Goal: Information Seeking & Learning: Check status

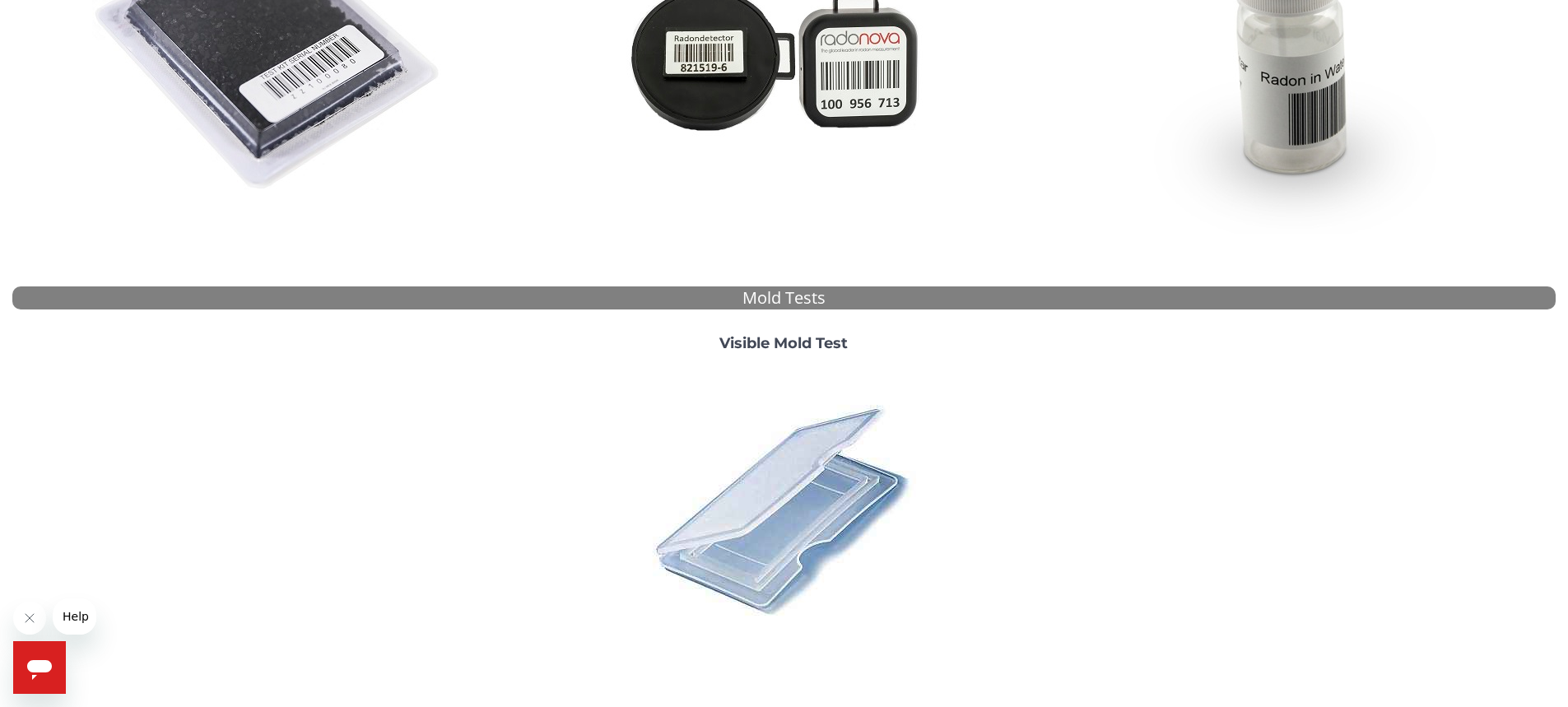
scroll to position [411, 0]
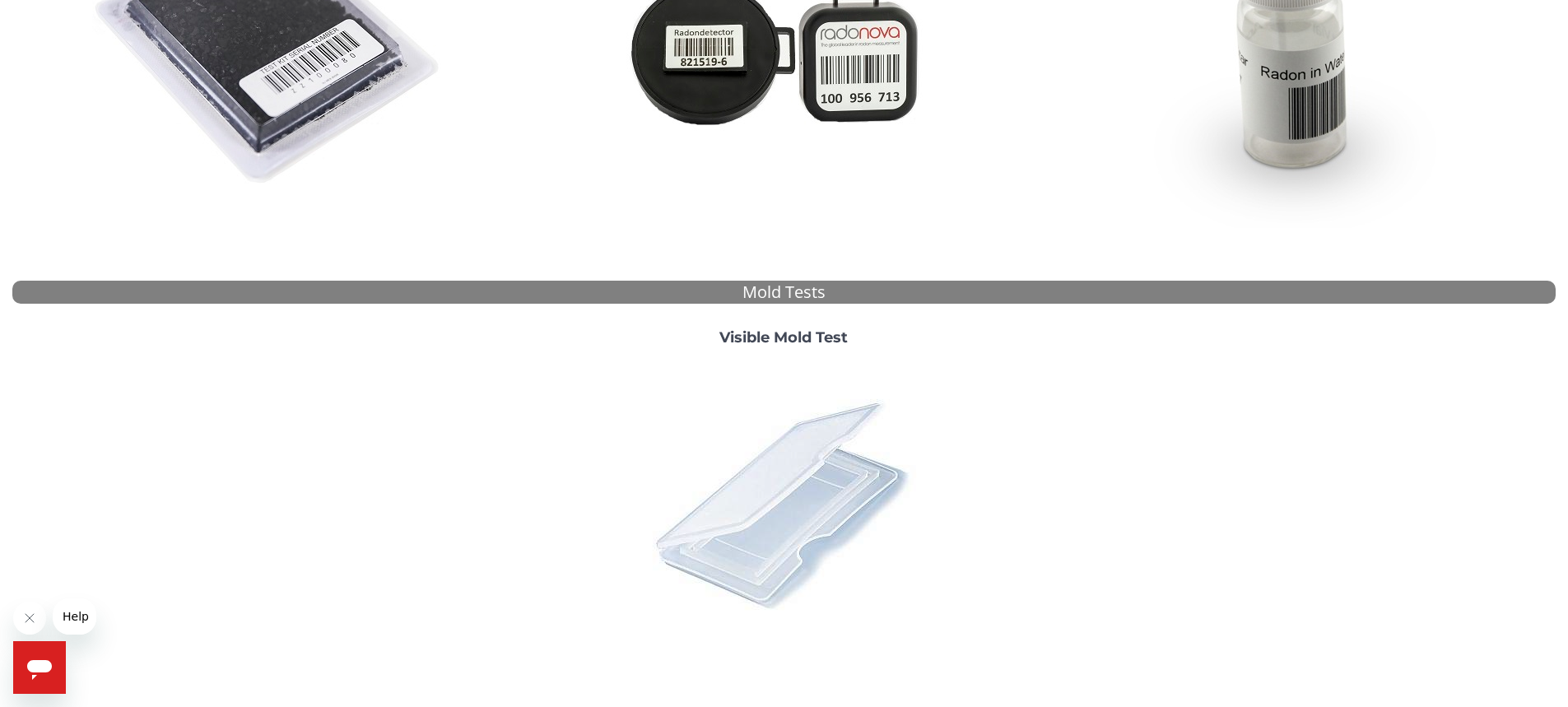
click at [716, 478] on img at bounding box center [783, 504] width 288 height 288
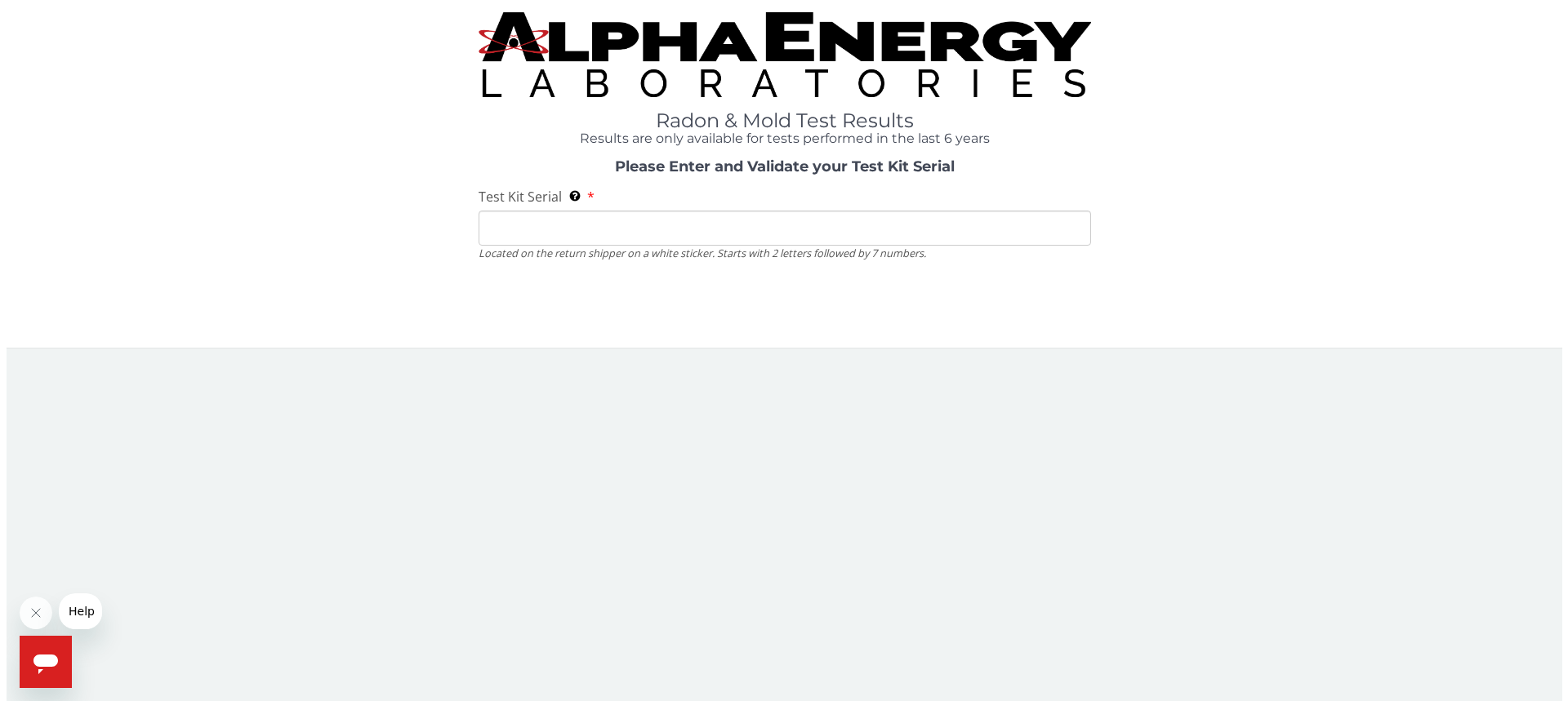
scroll to position [0, 0]
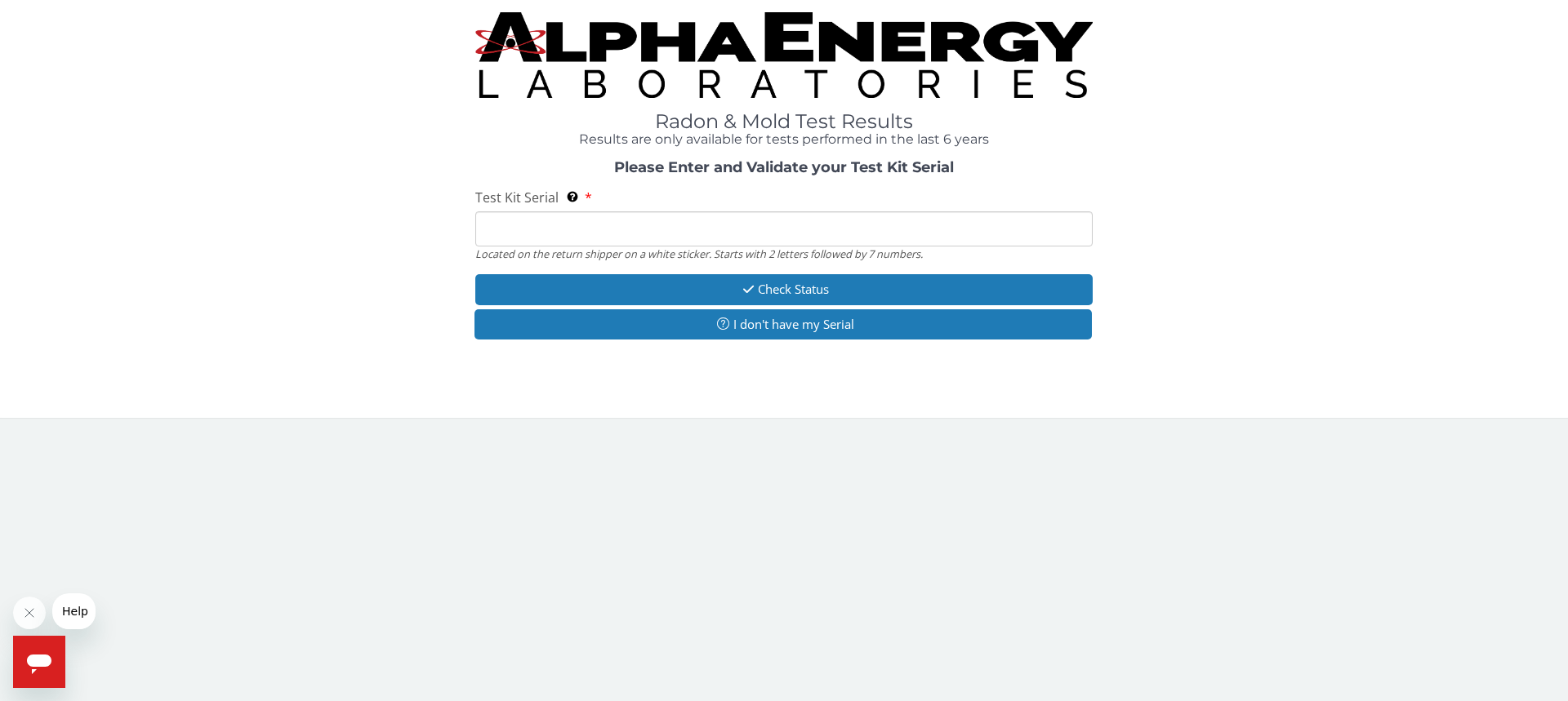
click at [622, 221] on input "Test Kit Serial Located on the return shipper on a white sticker. Starts with 2…" at bounding box center [784, 229] width 617 height 35
paste input "ML183427"
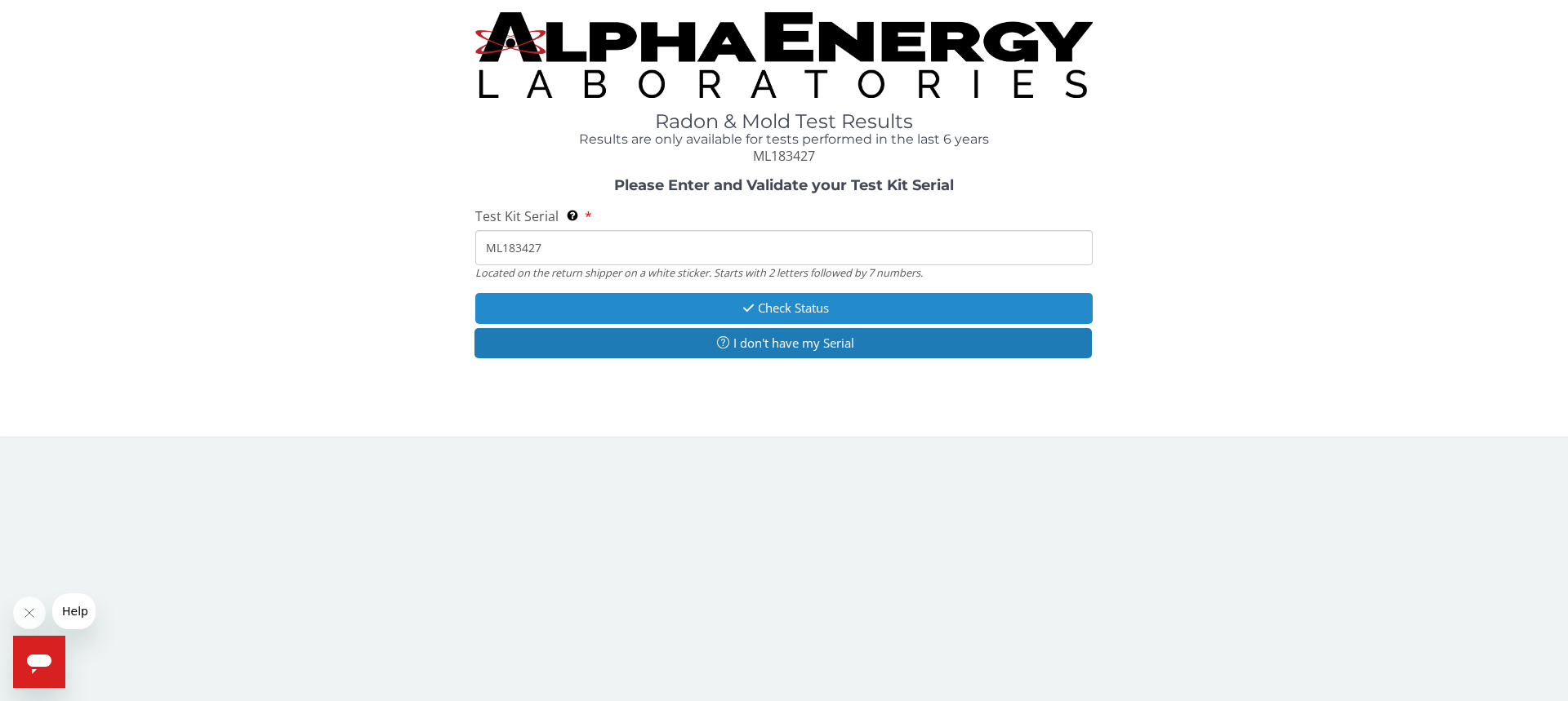
type input "ML183427"
click at [755, 306] on button "Check Status" at bounding box center [784, 308] width 617 height 30
